Goal: Transaction & Acquisition: Download file/media

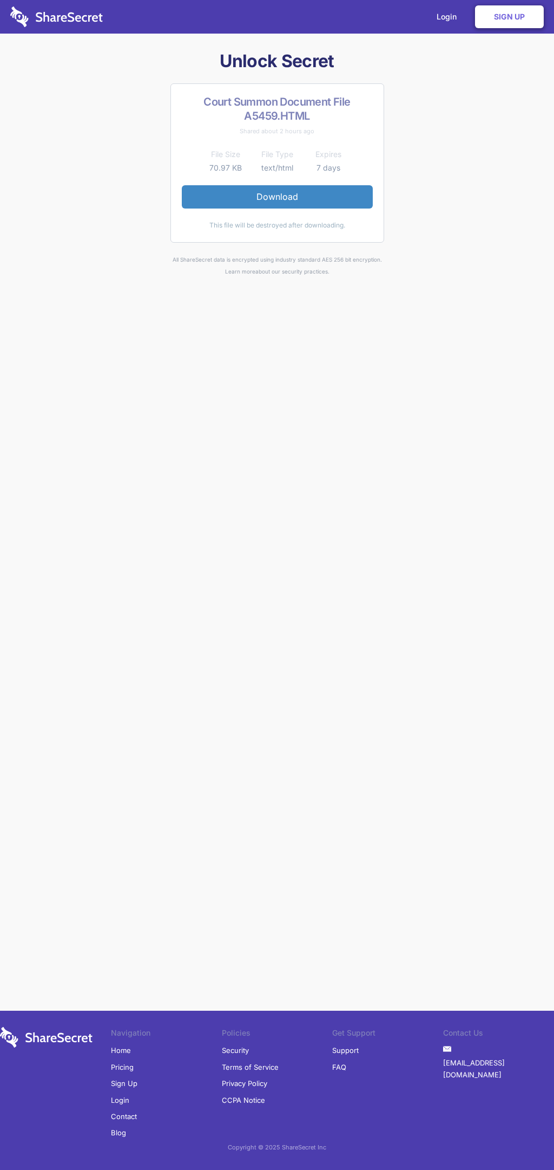
click at [277, 197] on link "Download" at bounding box center [277, 196] width 191 height 23
